Goal: Task Accomplishment & Management: Use online tool/utility

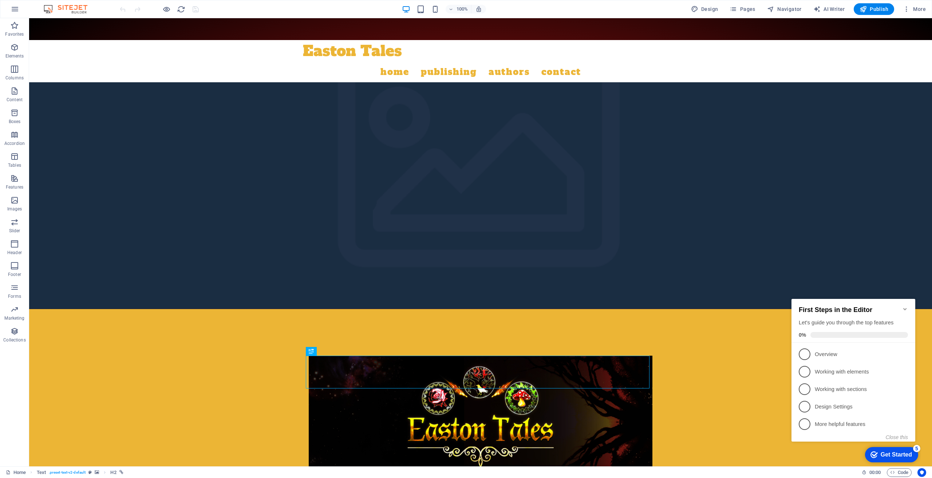
drag, startPoint x: 98, startPoint y: 28, endPoint x: 69, endPoint y: 94, distance: 72.7
click at [69, 309] on div at bounding box center [480, 442] width 903 height 266
click at [905, 306] on icon "Minimize checklist" at bounding box center [905, 309] width 6 height 6
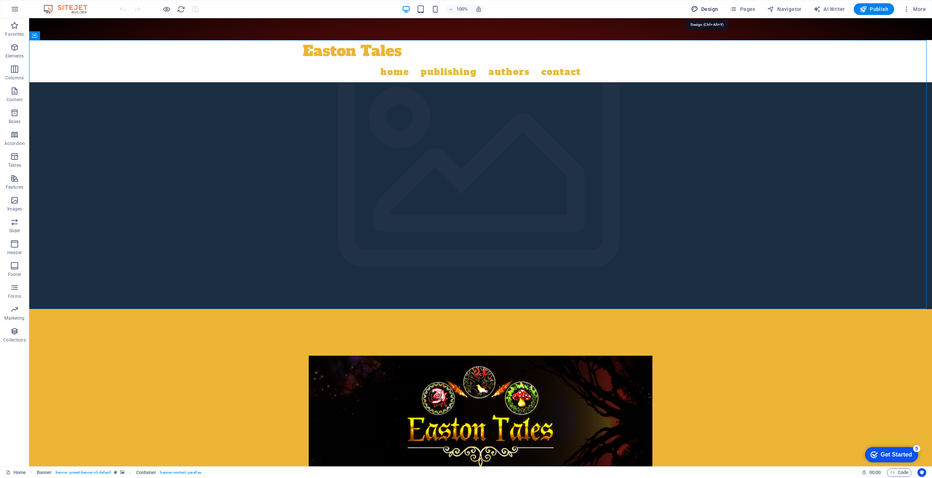
drag, startPoint x: 712, startPoint y: 10, endPoint x: 704, endPoint y: 84, distance: 74.3
select select "px"
select select "400"
select select "px"
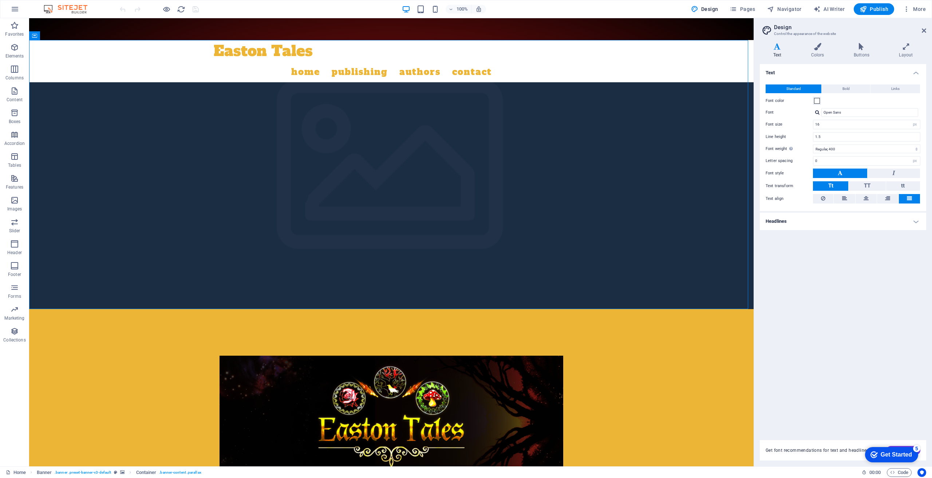
click at [916, 221] on h4 "Headlines" at bounding box center [843, 221] width 166 height 17
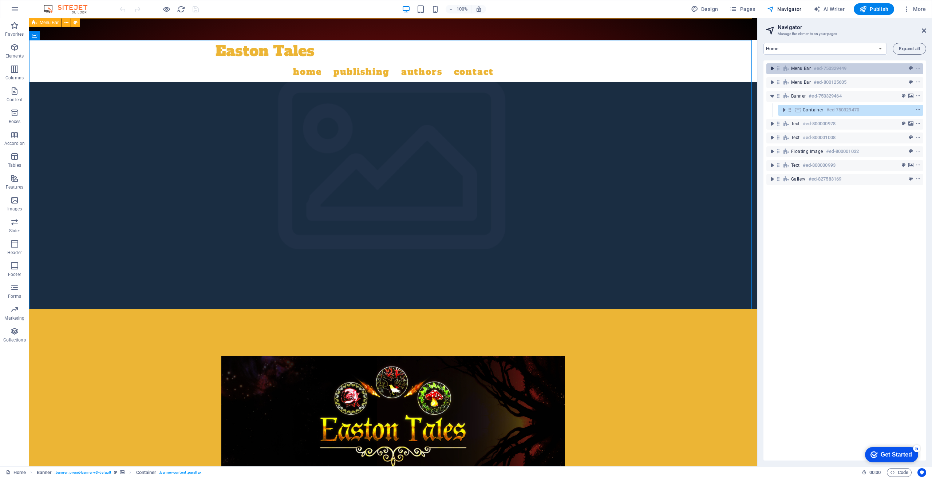
click at [772, 66] on icon "toggle-expand" at bounding box center [772, 68] width 7 height 7
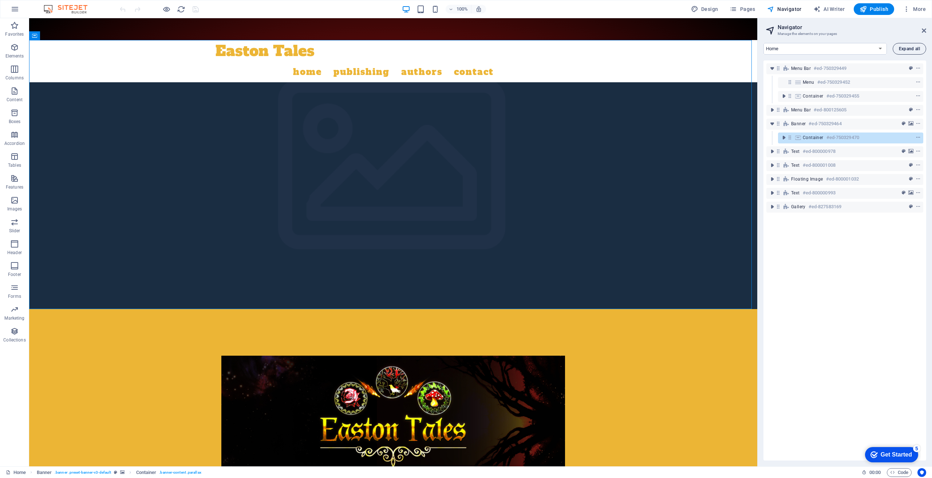
click at [897, 47] on button "Expand all" at bounding box center [909, 49] width 33 height 12
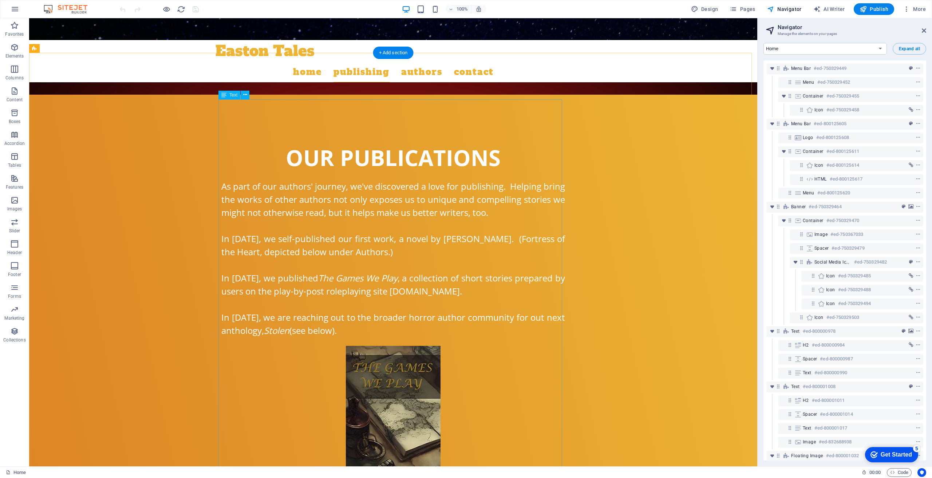
scroll to position [932, 0]
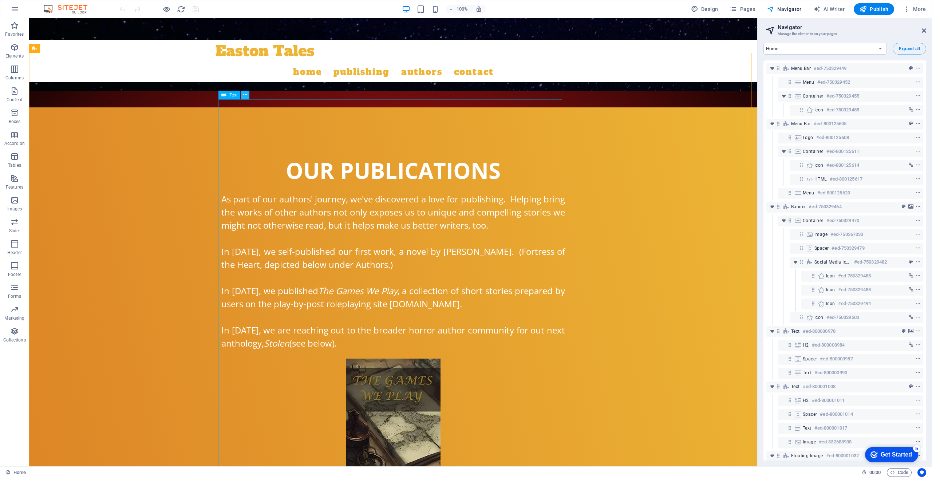
click at [247, 95] on icon at bounding box center [245, 95] width 4 height 8
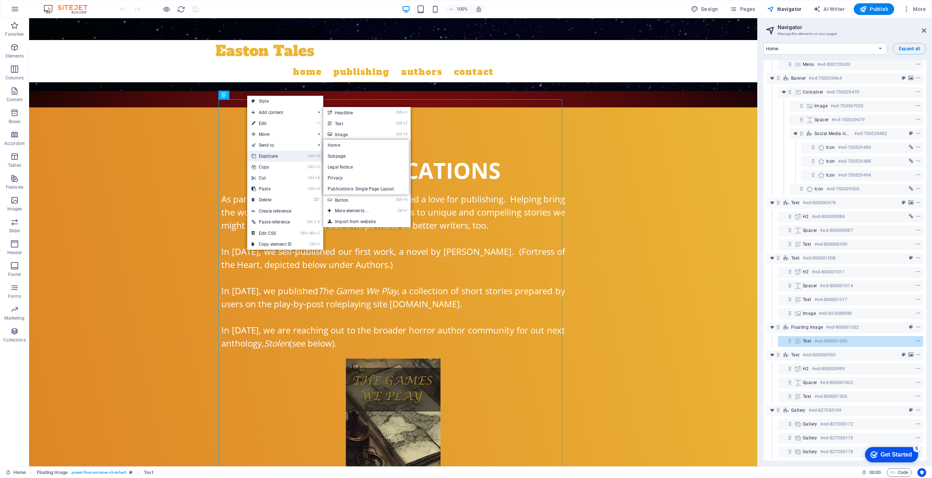
scroll to position [134, 0]
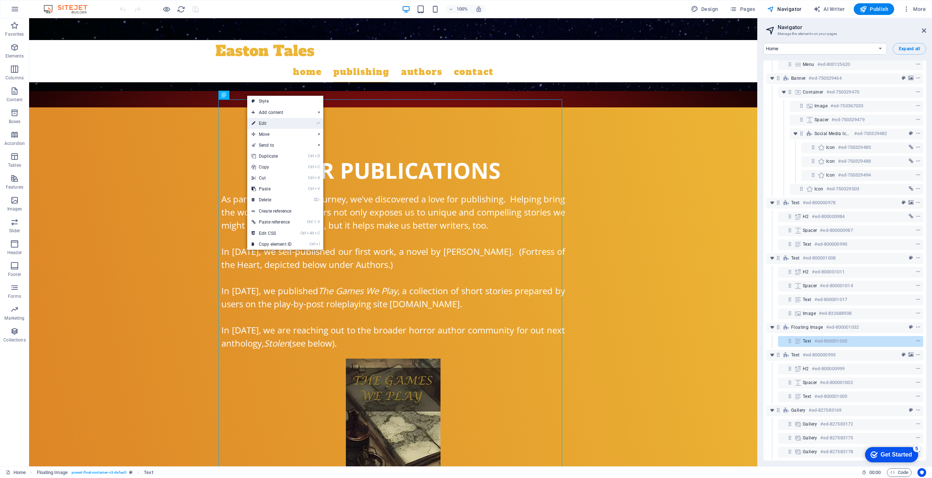
drag, startPoint x: 107, startPoint y: 102, endPoint x: 264, endPoint y: 120, distance: 157.9
click at [264, 120] on link "⏎ Edit" at bounding box center [271, 123] width 49 height 11
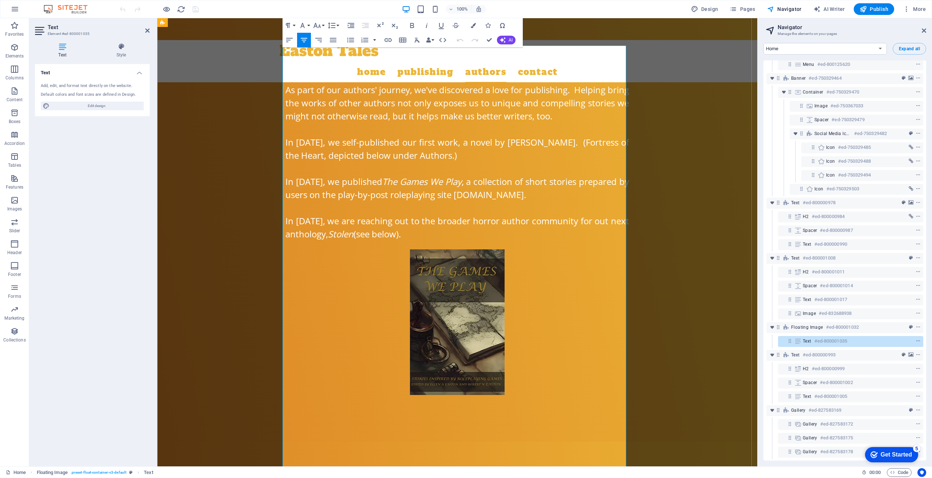
scroll to position [969, 0]
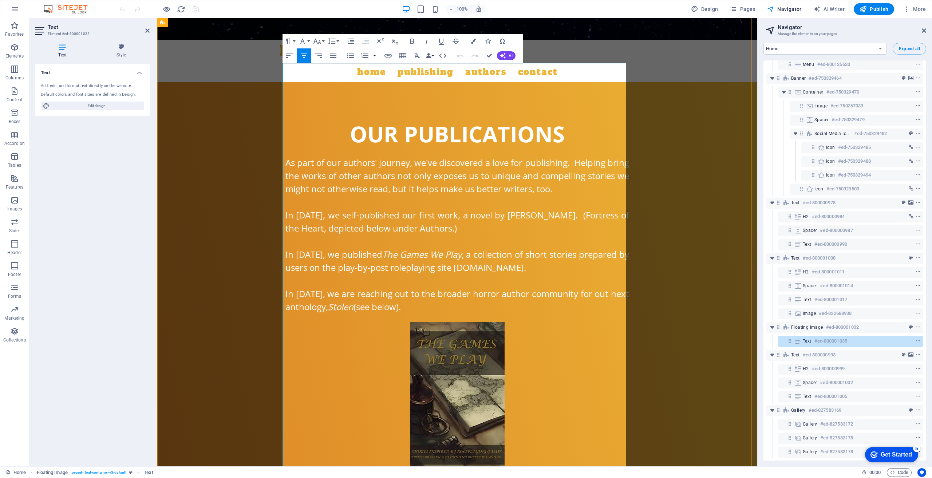
drag, startPoint x: 393, startPoint y: 247, endPoint x: 541, endPoint y: 255, distance: 148.8
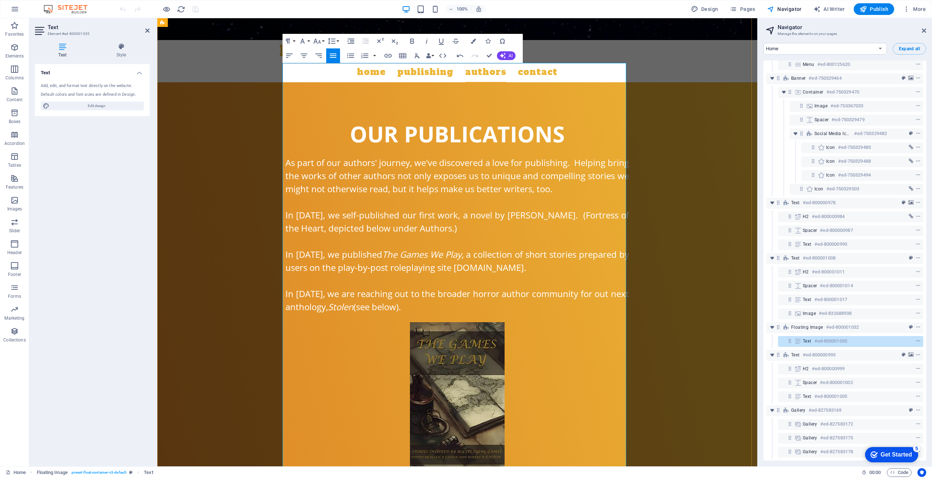
click at [474, 41] on icon "button" at bounding box center [473, 41] width 5 height 5
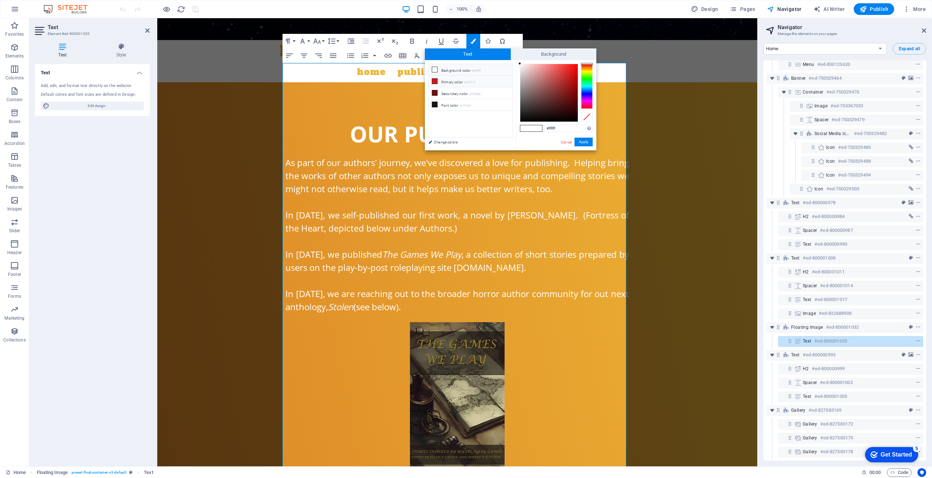
click at [434, 80] on icon at bounding box center [434, 81] width 5 height 5
click at [582, 142] on button "Apply" at bounding box center [584, 142] width 18 height 9
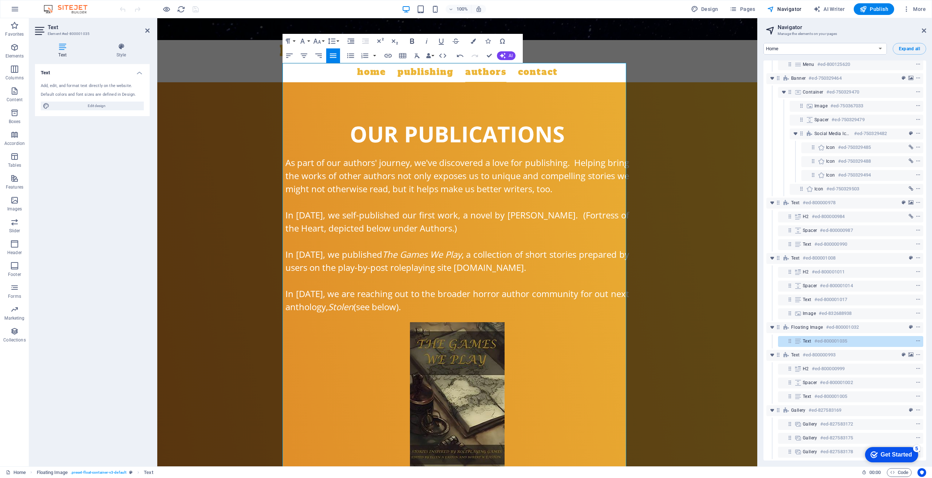
click at [415, 41] on icon "button" at bounding box center [412, 41] width 9 height 9
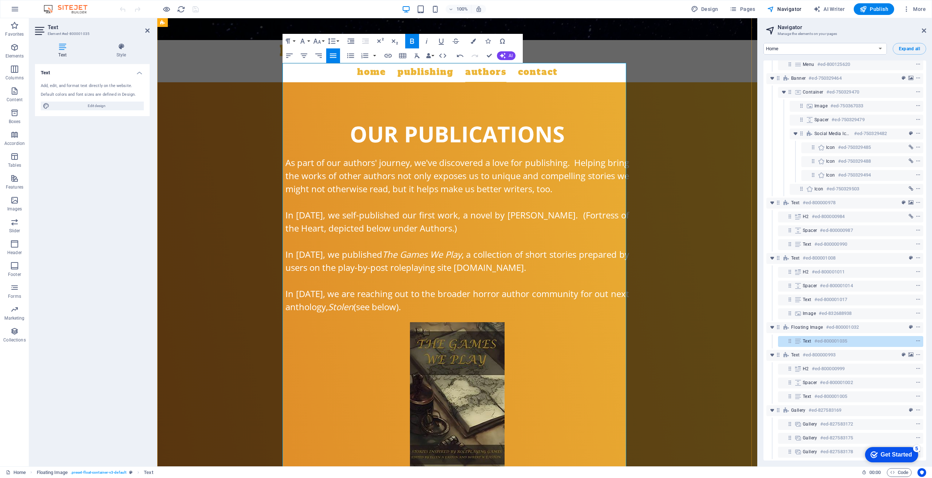
drag, startPoint x: 438, startPoint y: 224, endPoint x: 442, endPoint y: 222, distance: 3.8
click at [473, 43] on icon "button" at bounding box center [473, 41] width 5 height 5
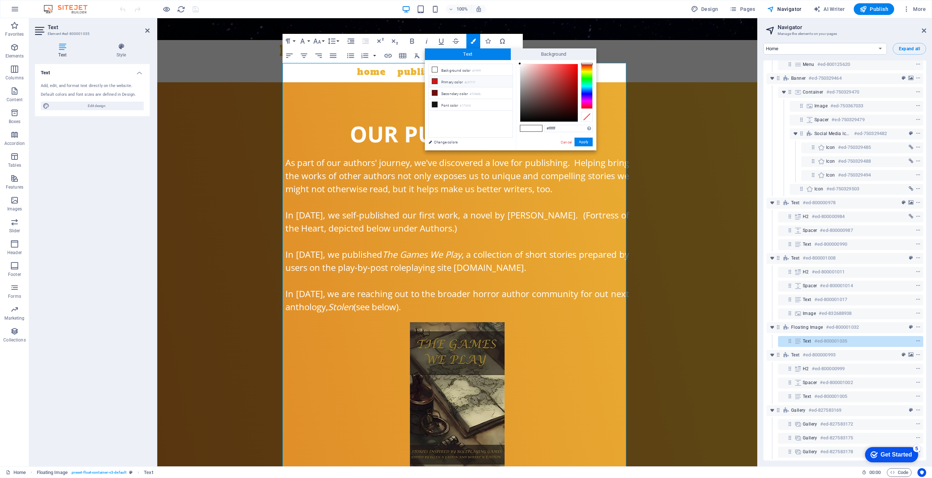
click at [439, 81] on li "Primary color #cf1717" at bounding box center [471, 82] width 84 height 12
type input "#cf1717"
click at [582, 142] on button "Apply" at bounding box center [584, 142] width 18 height 9
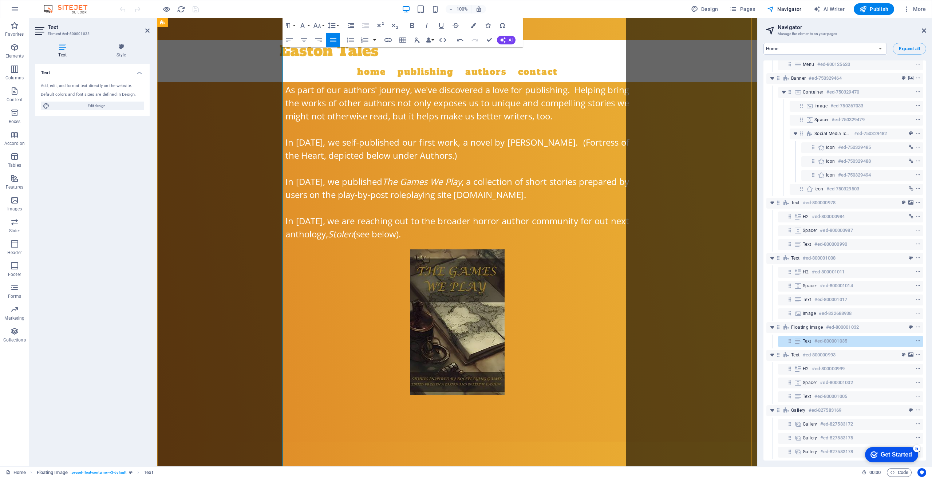
scroll to position [1005, 0]
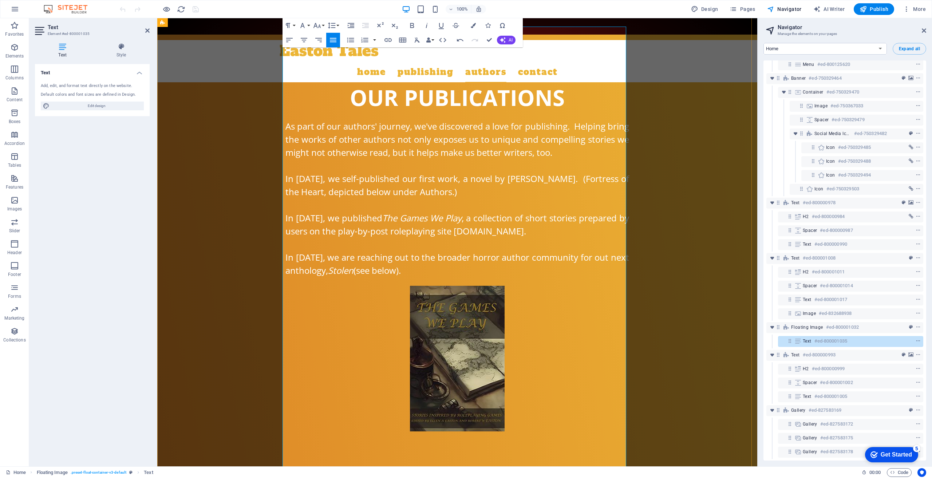
click at [301, 37] on icon "button" at bounding box center [304, 40] width 9 height 9
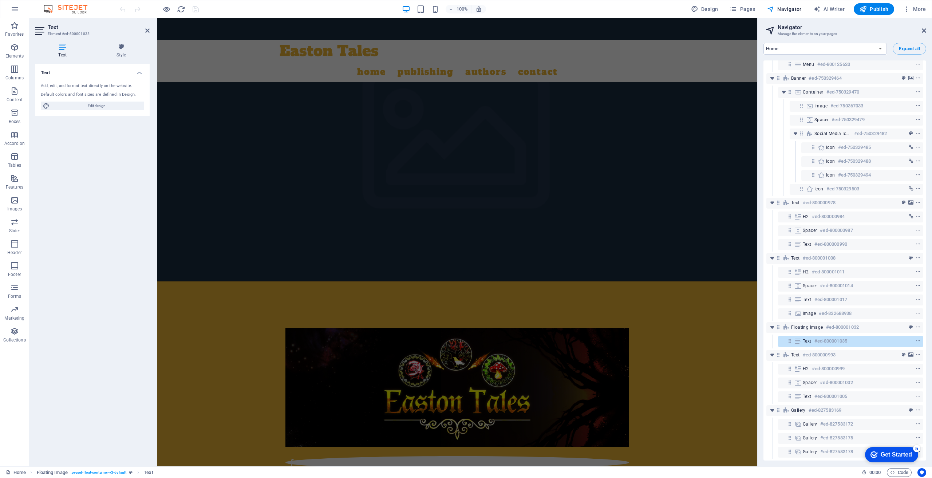
scroll to position [0, 0]
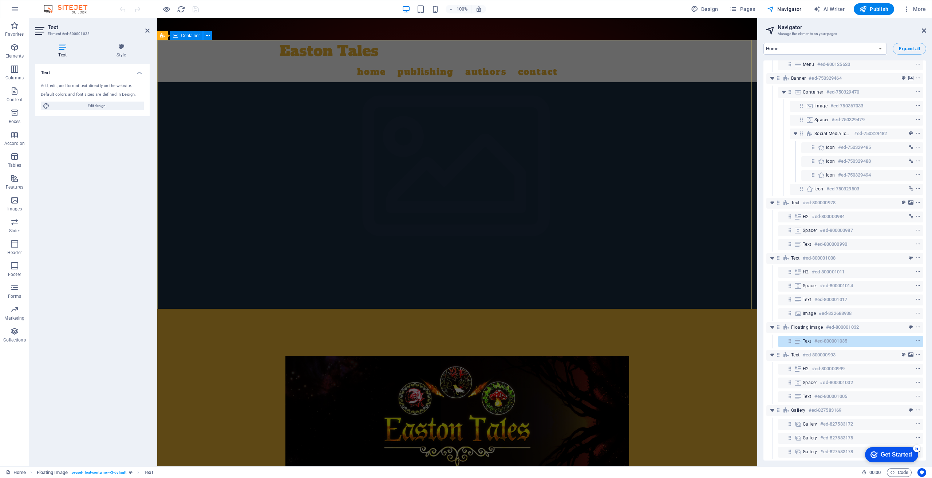
click at [204, 309] on div at bounding box center [457, 442] width 600 height 266
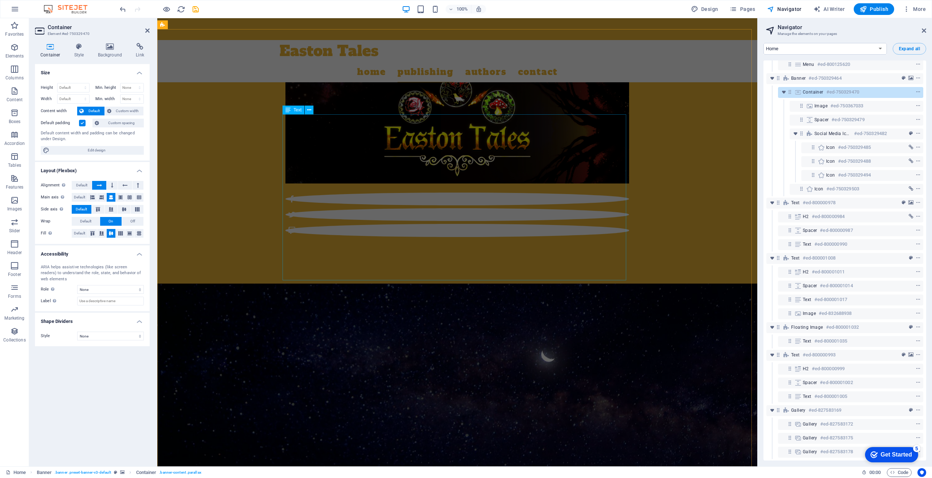
scroll to position [604, 0]
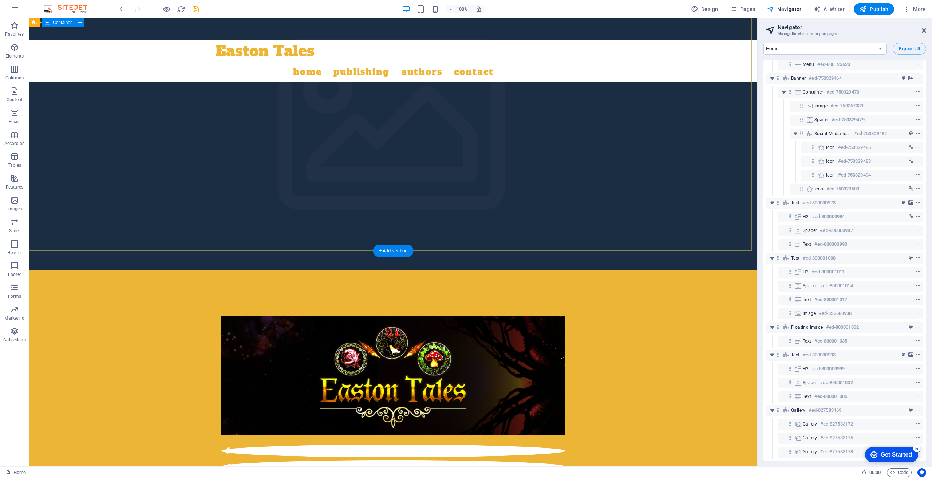
scroll to position [0, 0]
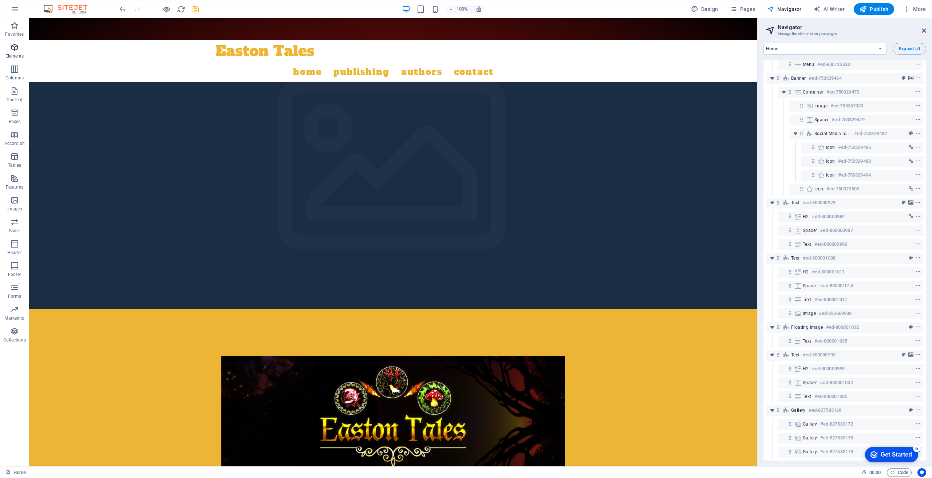
click at [11, 47] on icon "button" at bounding box center [14, 47] width 9 height 9
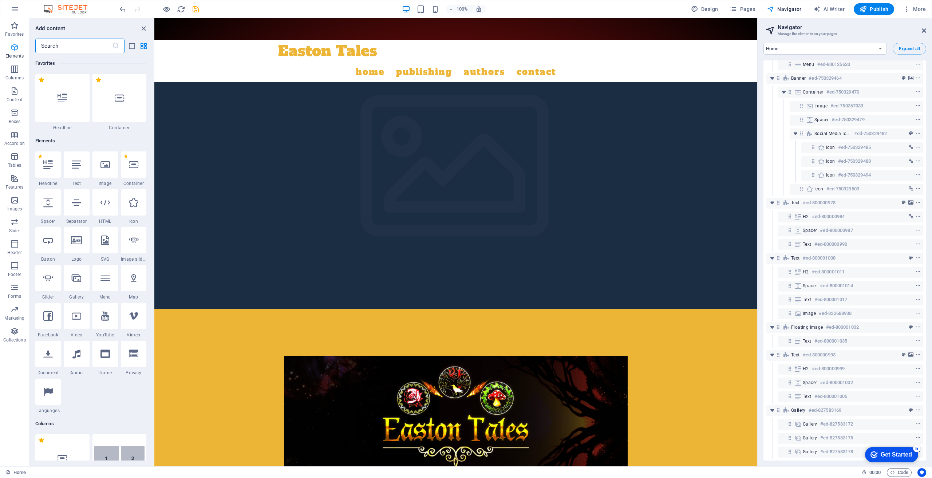
scroll to position [78, 0]
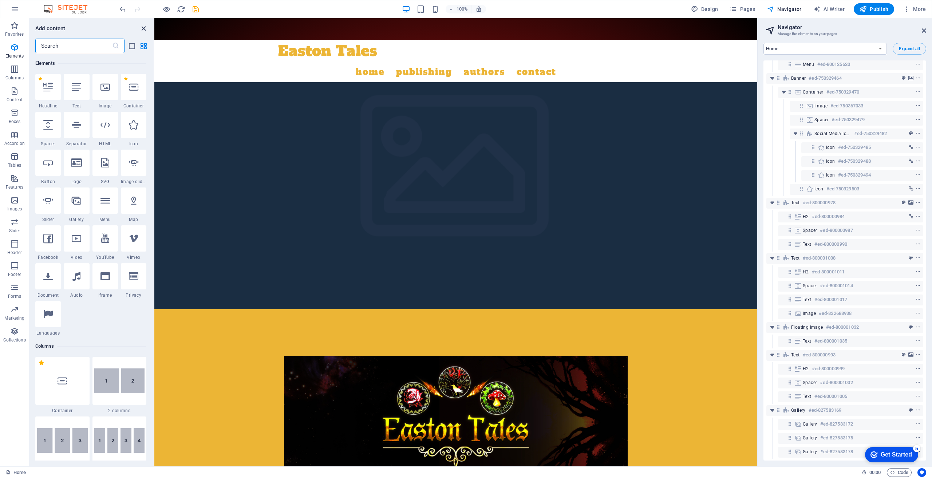
click at [142, 27] on icon "close panel" at bounding box center [143, 28] width 8 height 8
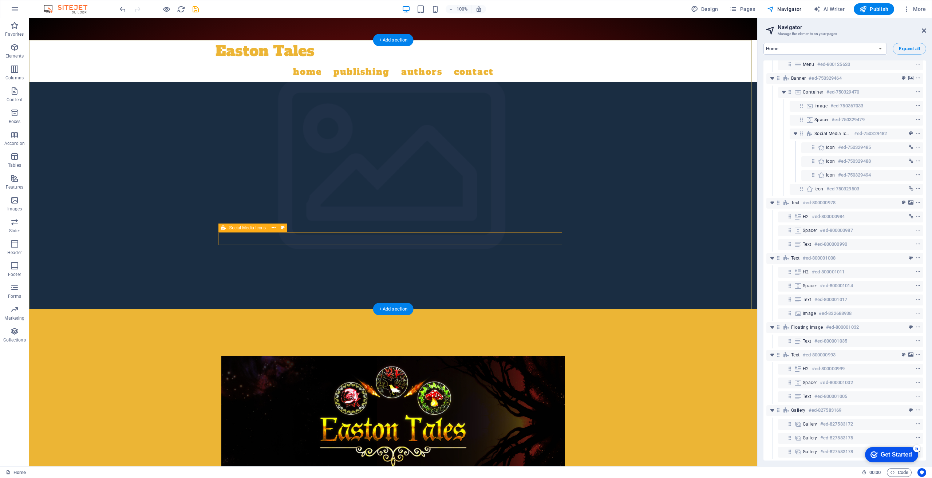
scroll to position [0, 0]
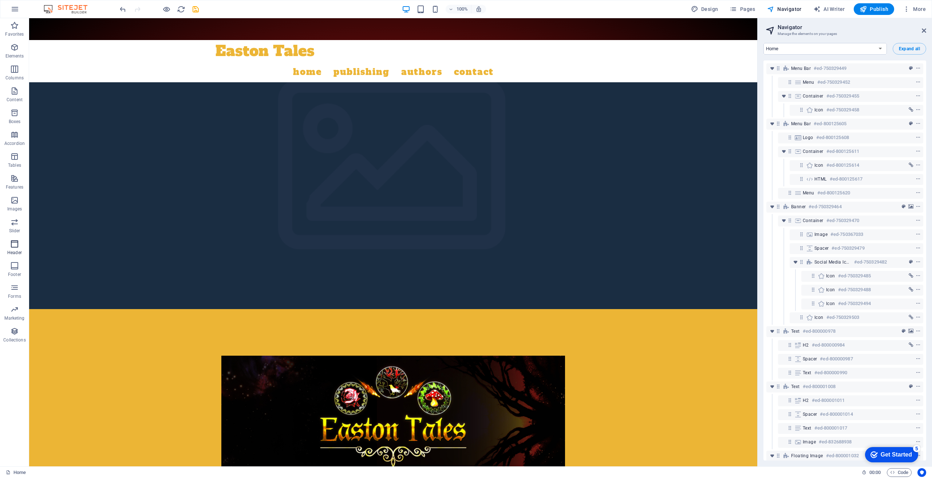
click at [12, 247] on icon "button" at bounding box center [14, 244] width 9 height 9
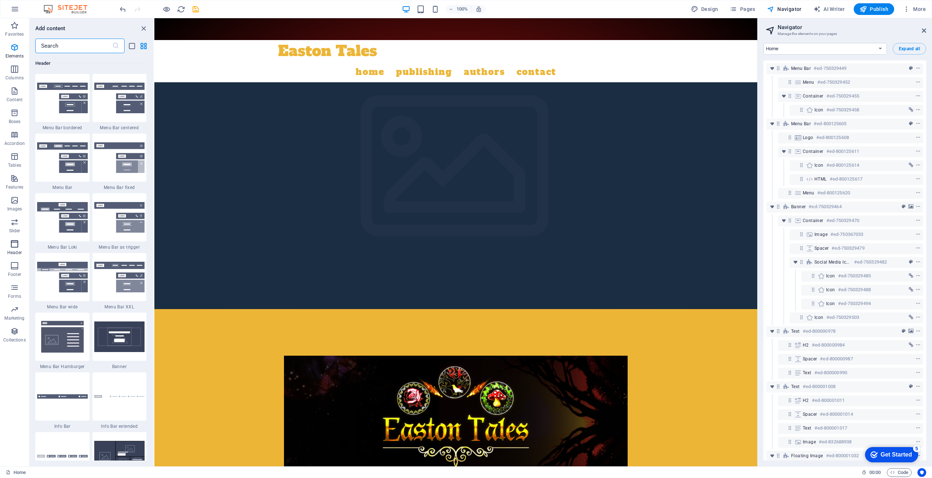
scroll to position [4385, 0]
click at [143, 29] on icon "close panel" at bounding box center [143, 28] width 8 height 8
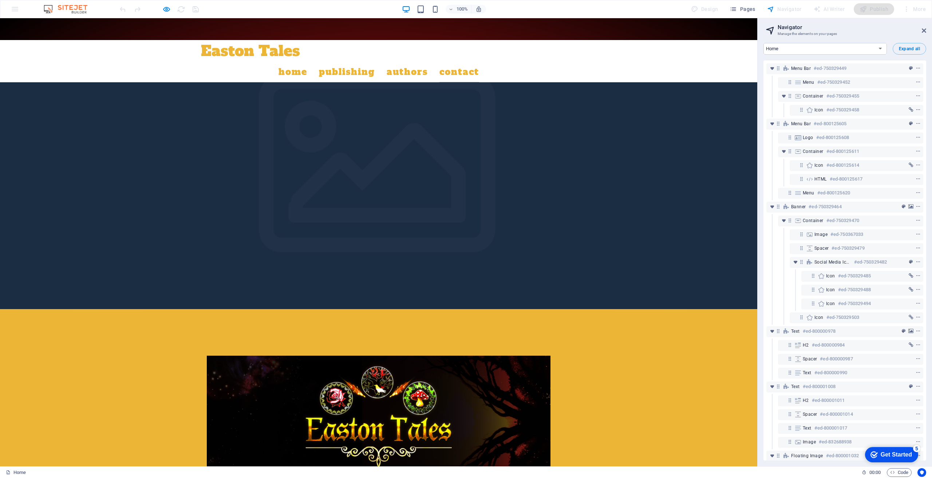
click at [479, 62] on link "Contact" at bounding box center [459, 72] width 40 height 20
drag, startPoint x: 514, startPoint y: 51, endPoint x: 629, endPoint y: 104, distance: 126.6
click at [634, 309] on div at bounding box center [378, 442] width 757 height 266
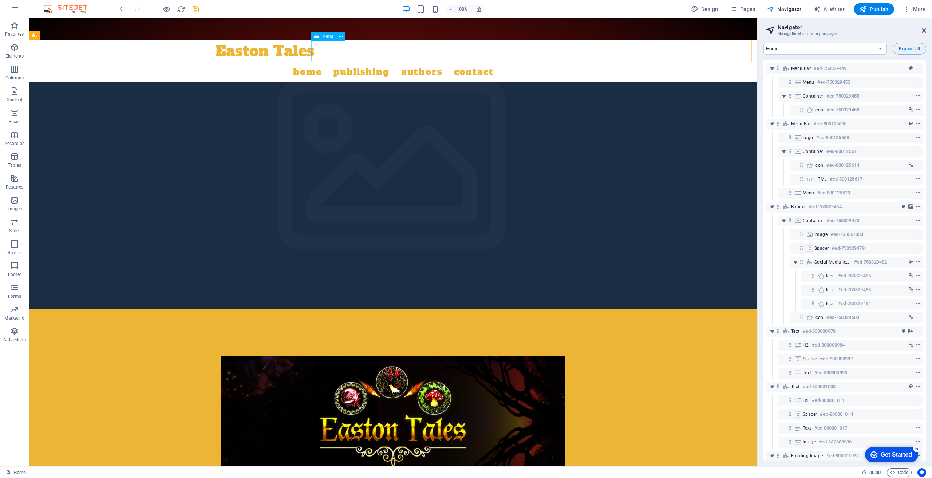
click at [514, 62] on nav "Home Publishing Authors Contact" at bounding box center [393, 72] width 355 height 20
click at [797, 192] on icon at bounding box center [798, 193] width 8 height 6
select select
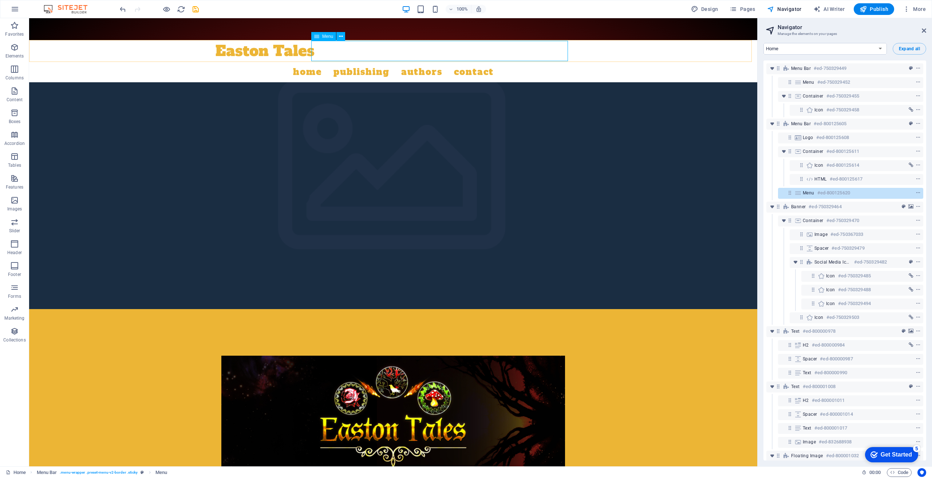
select select
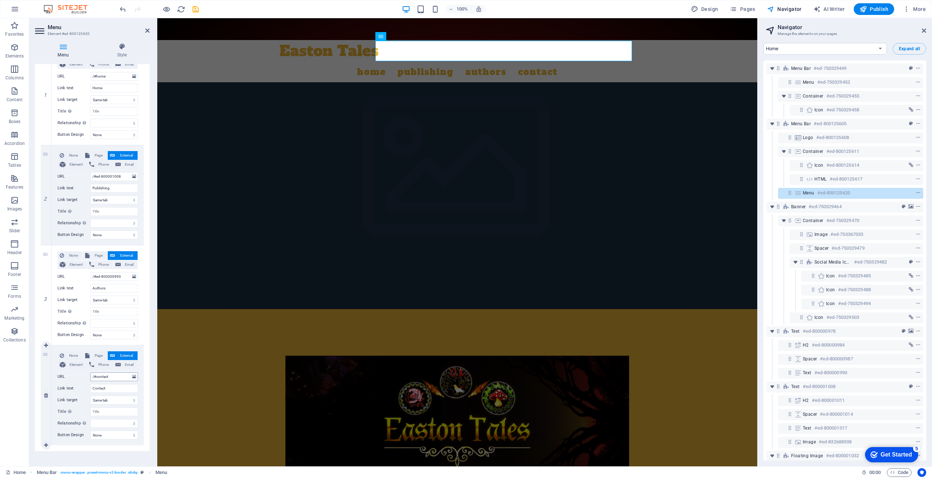
scroll to position [92, 0]
drag, startPoint x: 111, startPoint y: 383, endPoint x: 79, endPoint y: 382, distance: 32.4
click at [79, 382] on div "Link text Contact" at bounding box center [98, 384] width 80 height 9
click at [113, 394] on select "New tab Same tab Overlay" at bounding box center [114, 395] width 48 height 9
click at [90, 391] on select "New tab Same tab Overlay" at bounding box center [114, 395] width 48 height 9
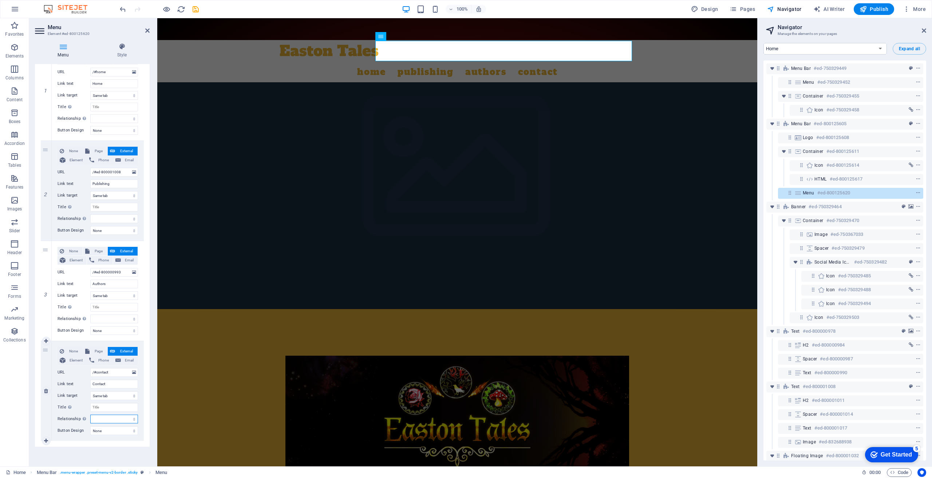
click at [109, 418] on select "alternate author bookmark external help license next nofollow noreferrer noopen…" at bounding box center [114, 419] width 48 height 9
click at [114, 427] on select "None Default Primary Secondary" at bounding box center [114, 430] width 48 height 9
click at [115, 383] on input "Contact" at bounding box center [114, 384] width 48 height 9
click at [118, 382] on input "Contact" at bounding box center [114, 384] width 48 height 9
drag, startPoint x: 109, startPoint y: 382, endPoint x: 89, endPoint y: 382, distance: 20.0
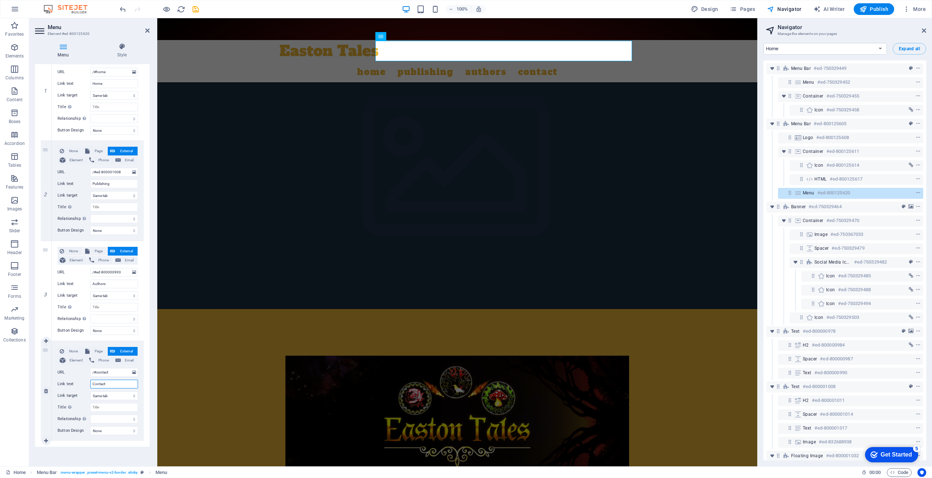
click at [89, 382] on div "Link text Contact" at bounding box center [98, 384] width 80 height 9
click at [114, 371] on input "/#contact" at bounding box center [114, 372] width 48 height 9
drag, startPoint x: 118, startPoint y: 371, endPoint x: 89, endPoint y: 371, distance: 28.8
click at [89, 371] on div "URL /#contact" at bounding box center [98, 372] width 80 height 9
type input "email"
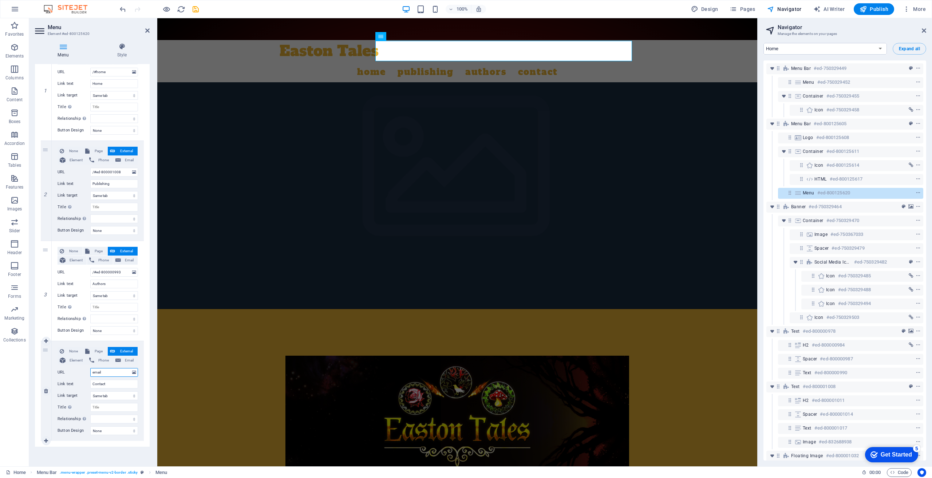
select select
type input "email:"
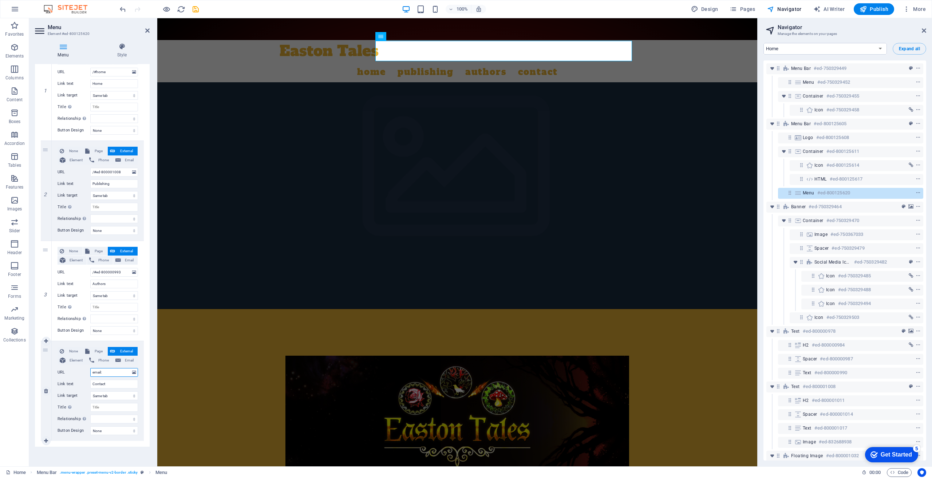
select select
type input "email:eastont"
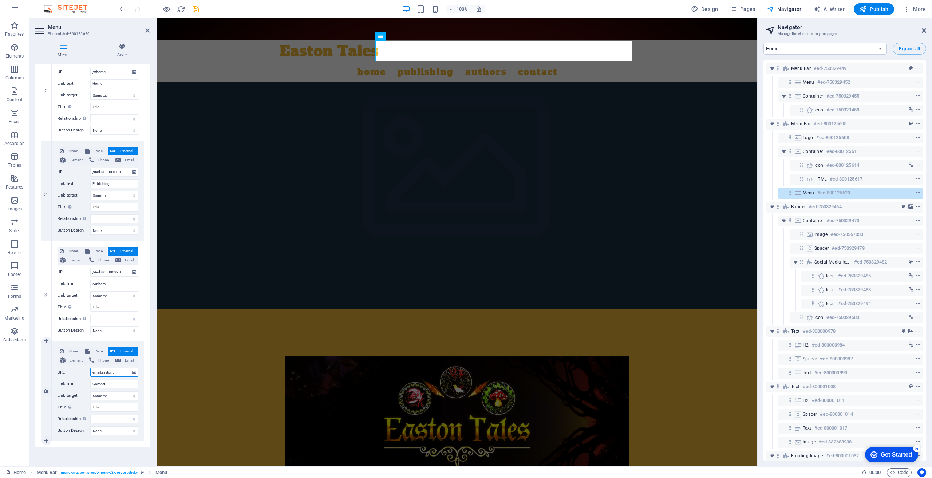
select select
type input "email:eastontales"
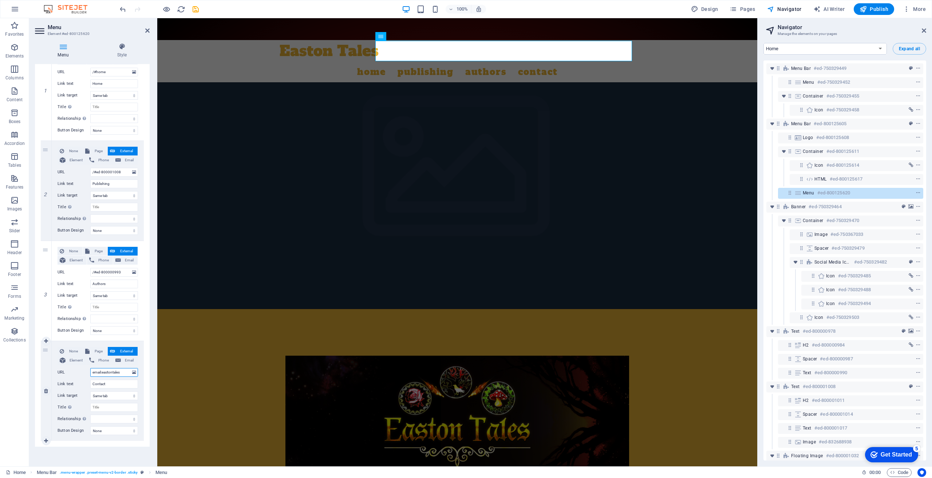
select select
type input "email:eastontales@"
select select
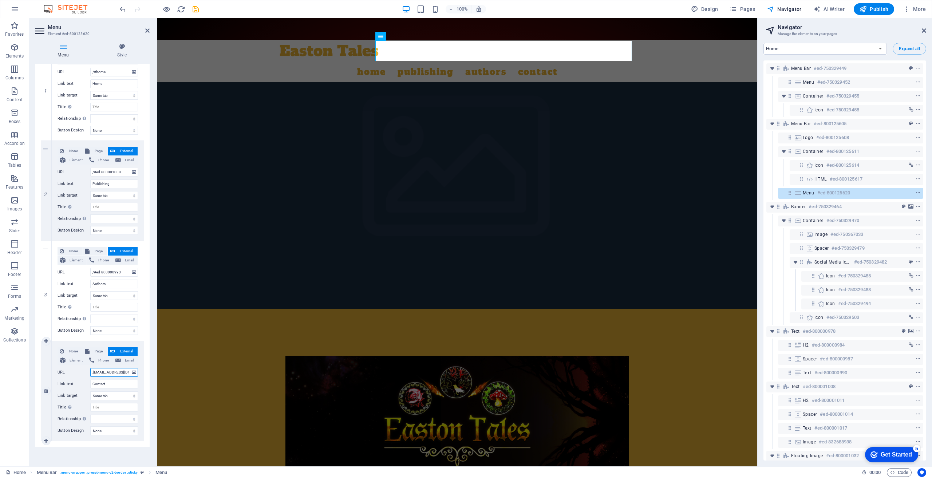
scroll to position [0, 14]
type input "email:eastontales@gmail.com"
select select
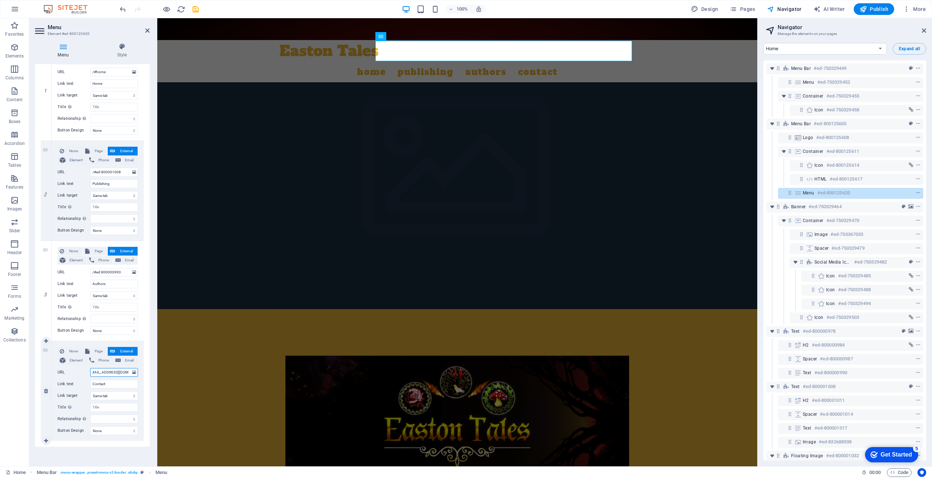
select select
type input "email:eastontales@gmail.com"
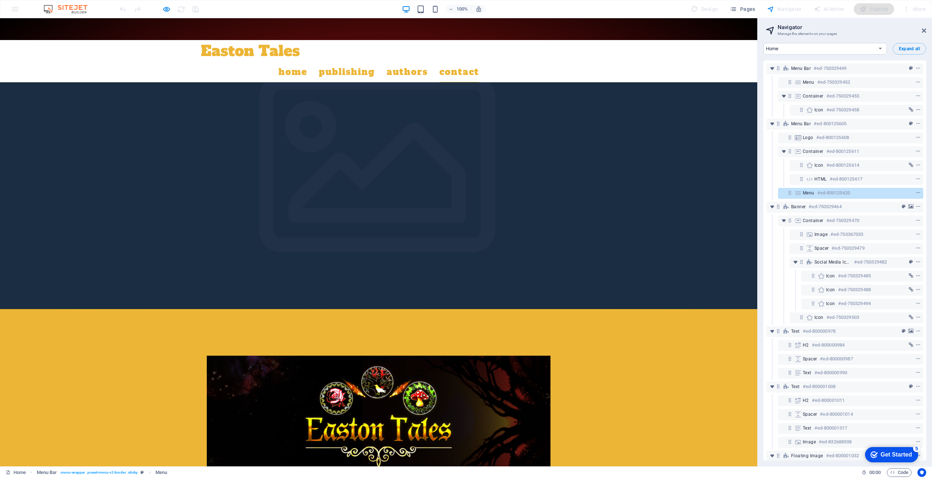
click at [479, 62] on link "Contact" at bounding box center [459, 72] width 40 height 20
select select
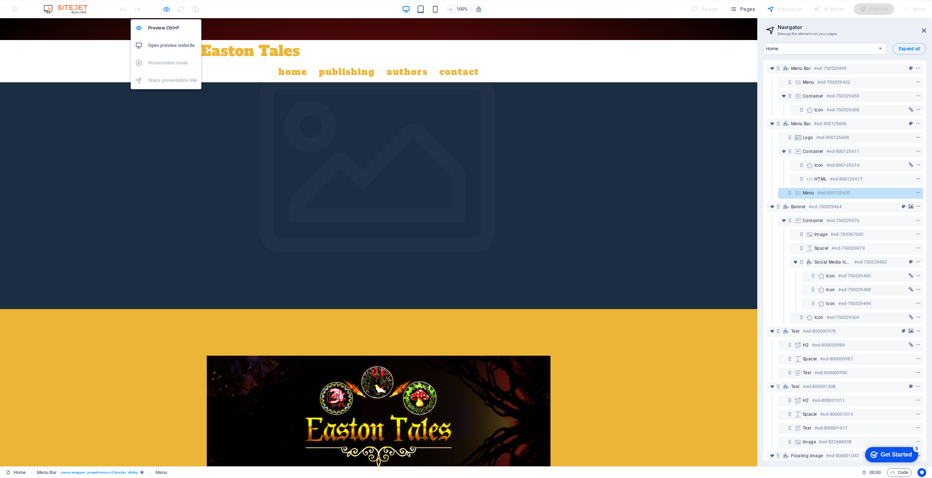
select select
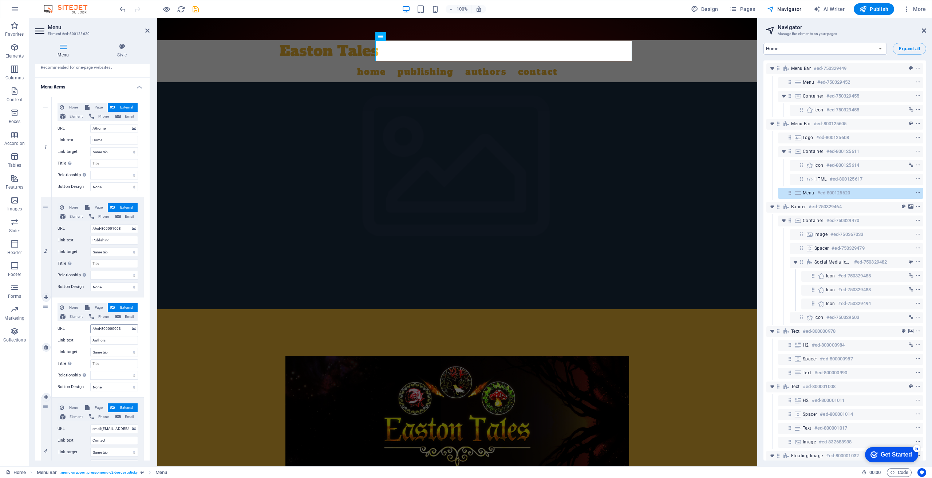
scroll to position [92, 0]
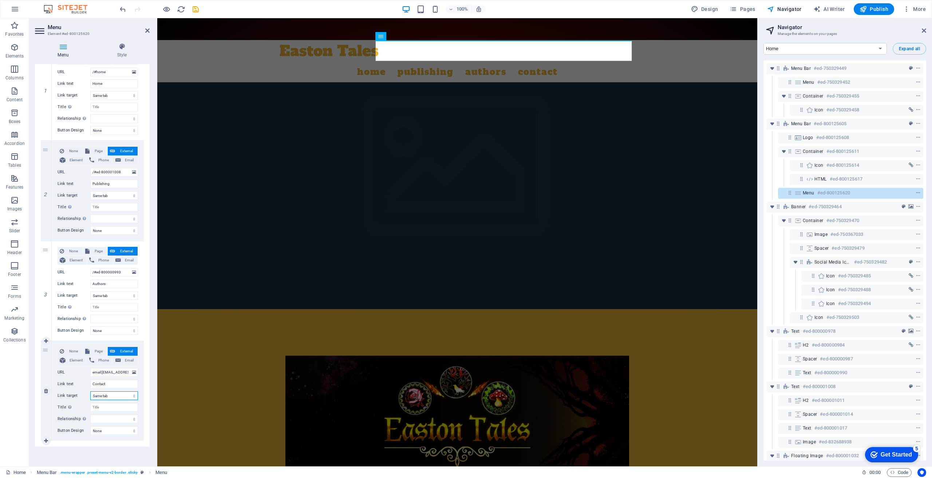
click at [112, 396] on select "New tab Same tab Overlay" at bounding box center [114, 395] width 48 height 9
click at [138, 382] on div "None Page External Element Phone Email Page Home Subpage Legal Notice Privacy E…" at bounding box center [98, 391] width 92 height 100
click at [107, 370] on input "email:eastontales@gmail.com" at bounding box center [114, 372] width 48 height 9
click at [126, 359] on span "Email" at bounding box center [129, 360] width 12 height 9
select select
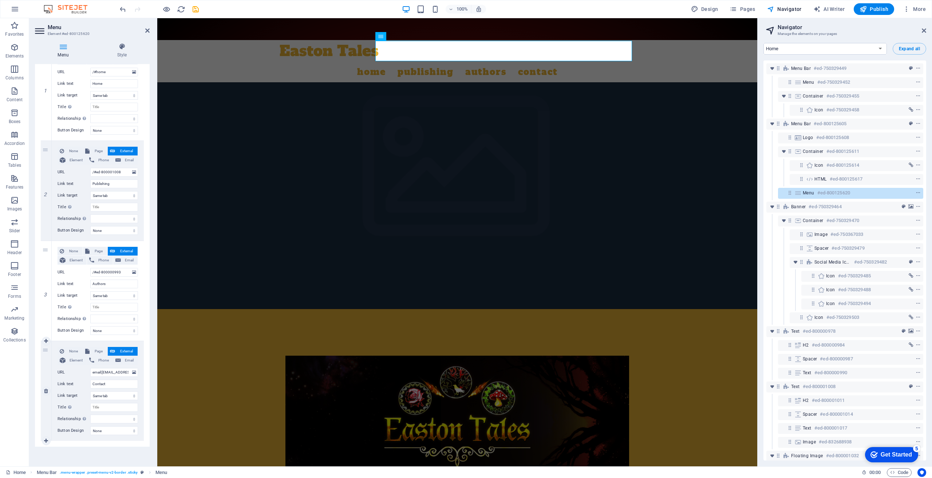
select select
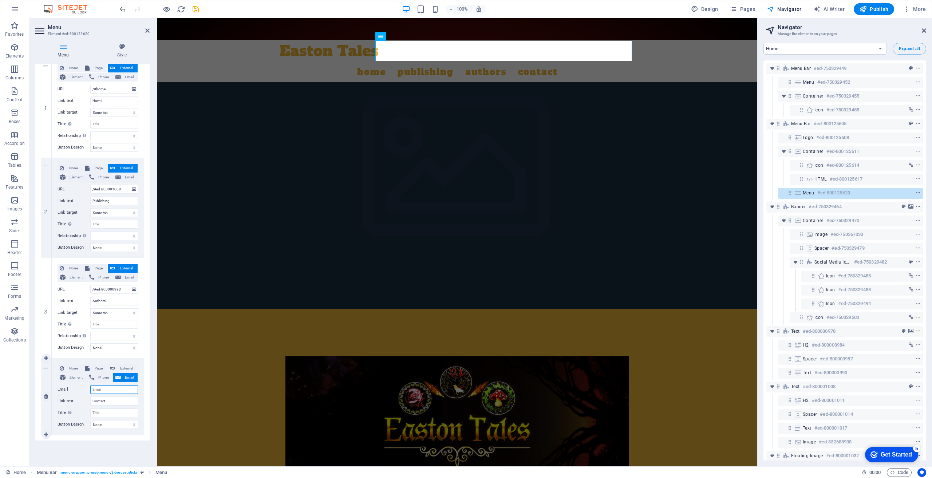
scroll to position [75, 0]
click at [108, 390] on input "Email" at bounding box center [114, 390] width 48 height 9
type input "eastontales@gmail.com"
select select
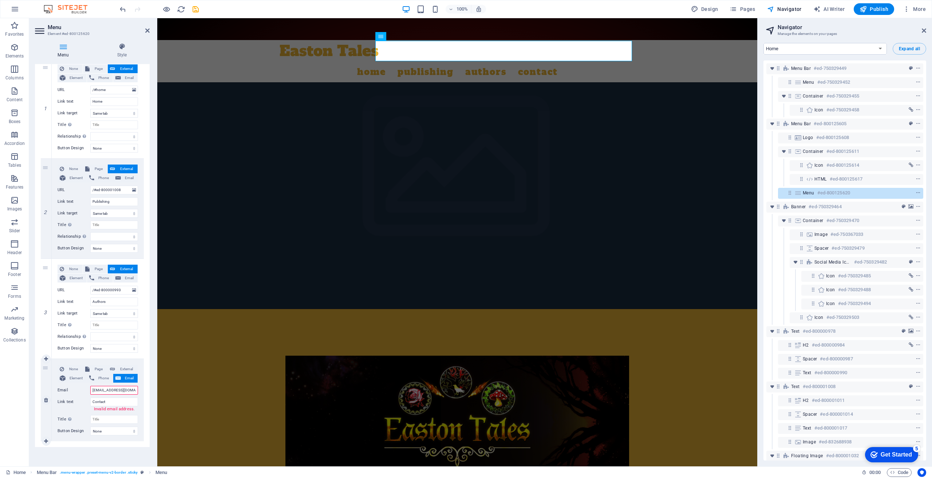
select select
type input "eastontales@gmail.com"
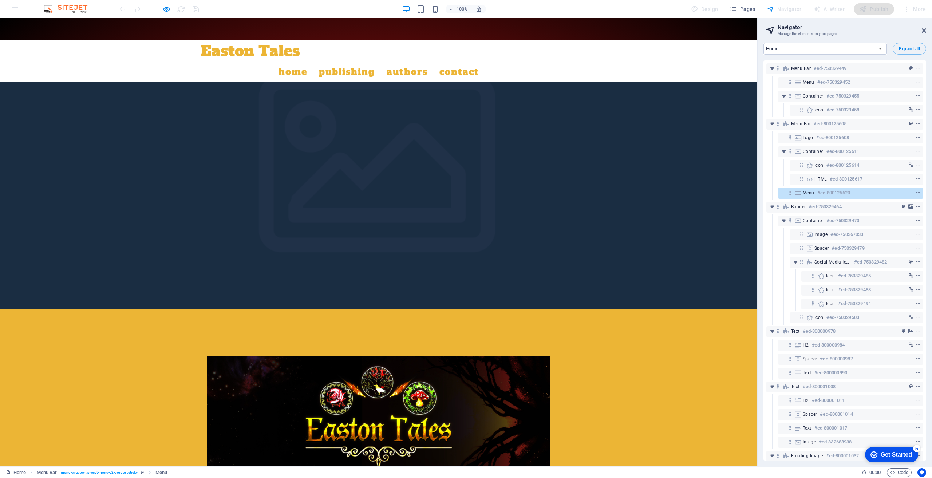
click at [479, 62] on link "Contact" at bounding box center [459, 72] width 40 height 20
select select
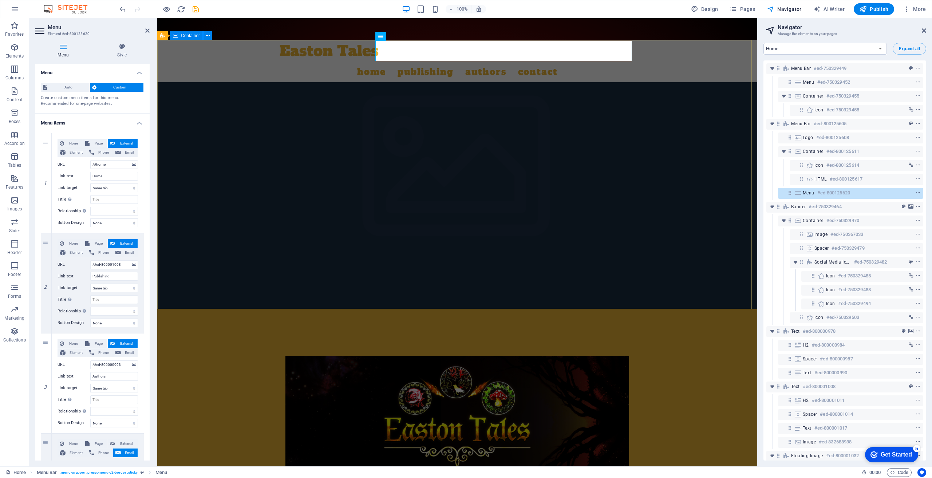
click at [236, 309] on div at bounding box center [457, 442] width 600 height 266
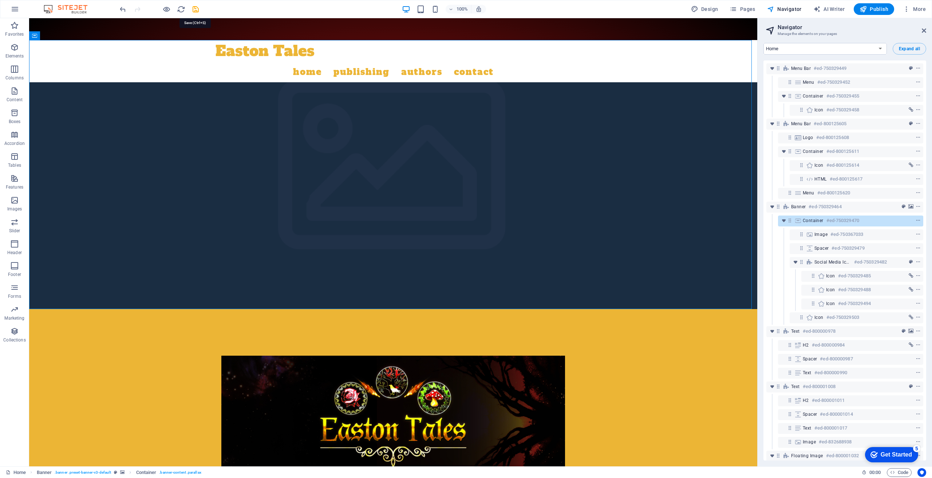
drag, startPoint x: 193, startPoint y: 9, endPoint x: 196, endPoint y: 12, distance: 4.1
select select
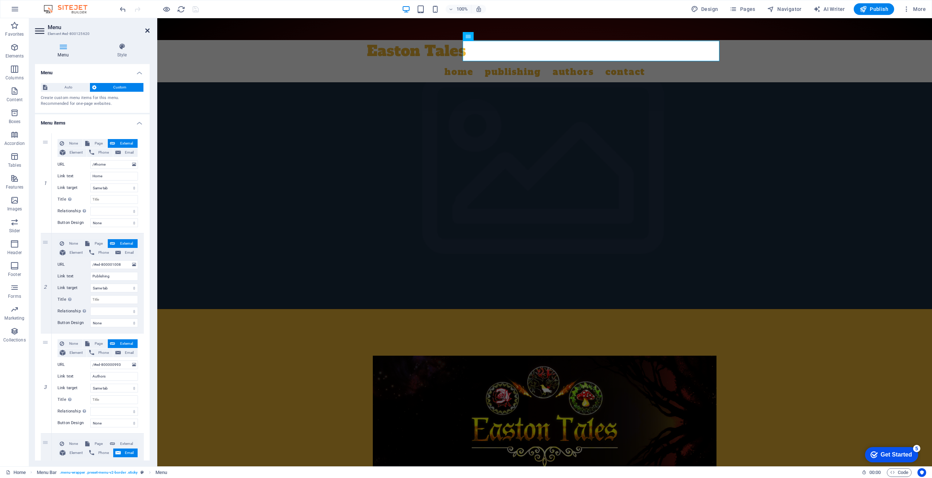
click at [149, 28] on icon at bounding box center [147, 31] width 4 height 6
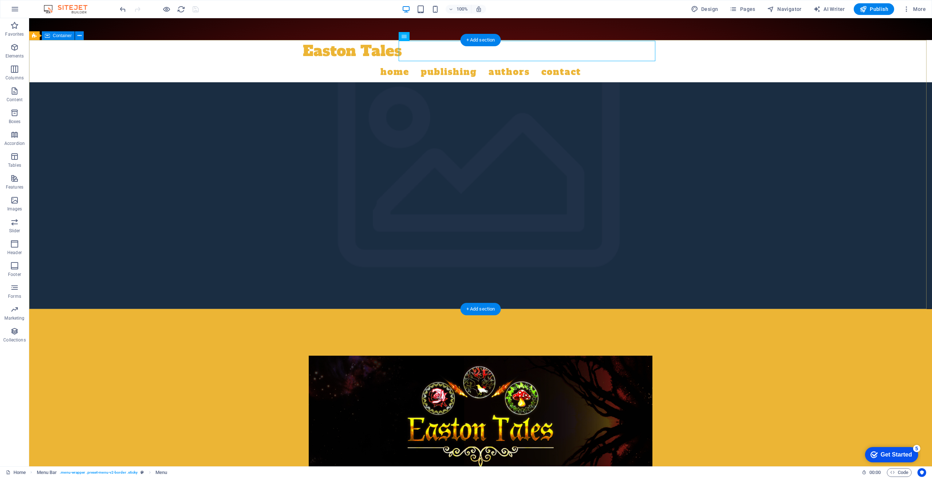
click at [195, 309] on div at bounding box center [480, 442] width 903 height 266
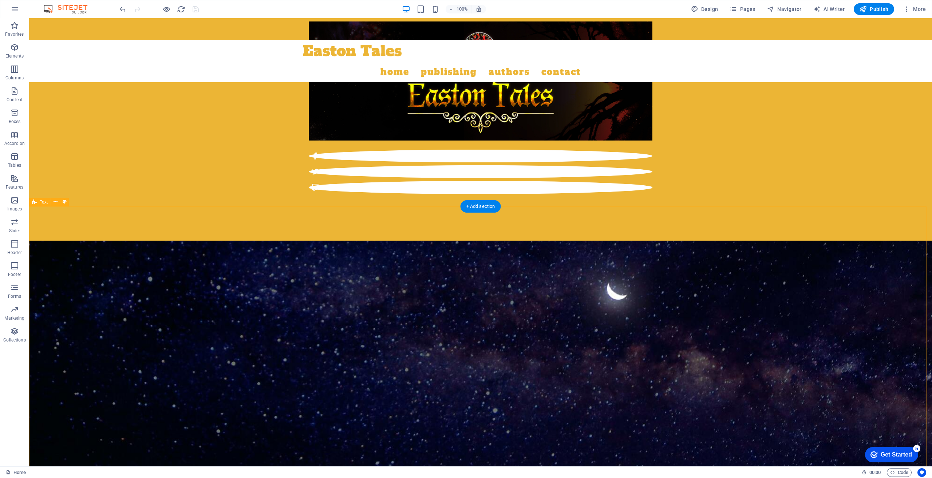
scroll to position [80, 0]
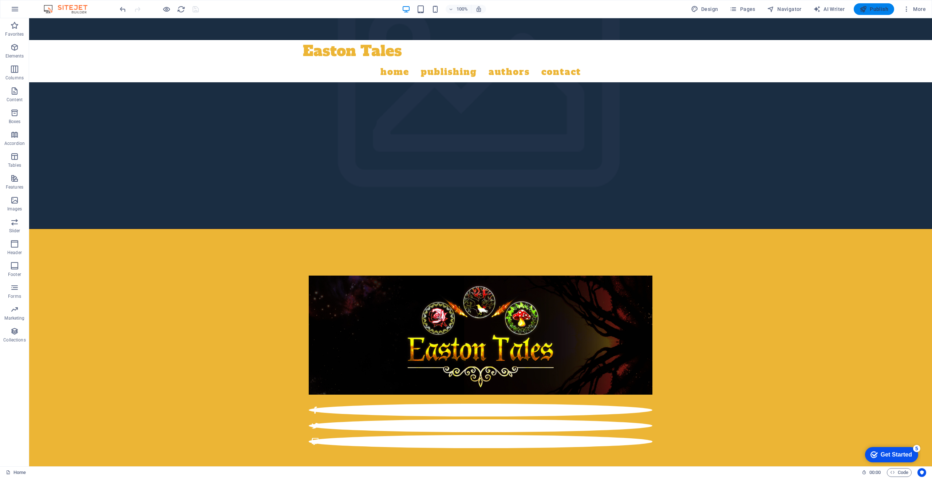
select select
